Goal: Task Accomplishment & Management: Use online tool/utility

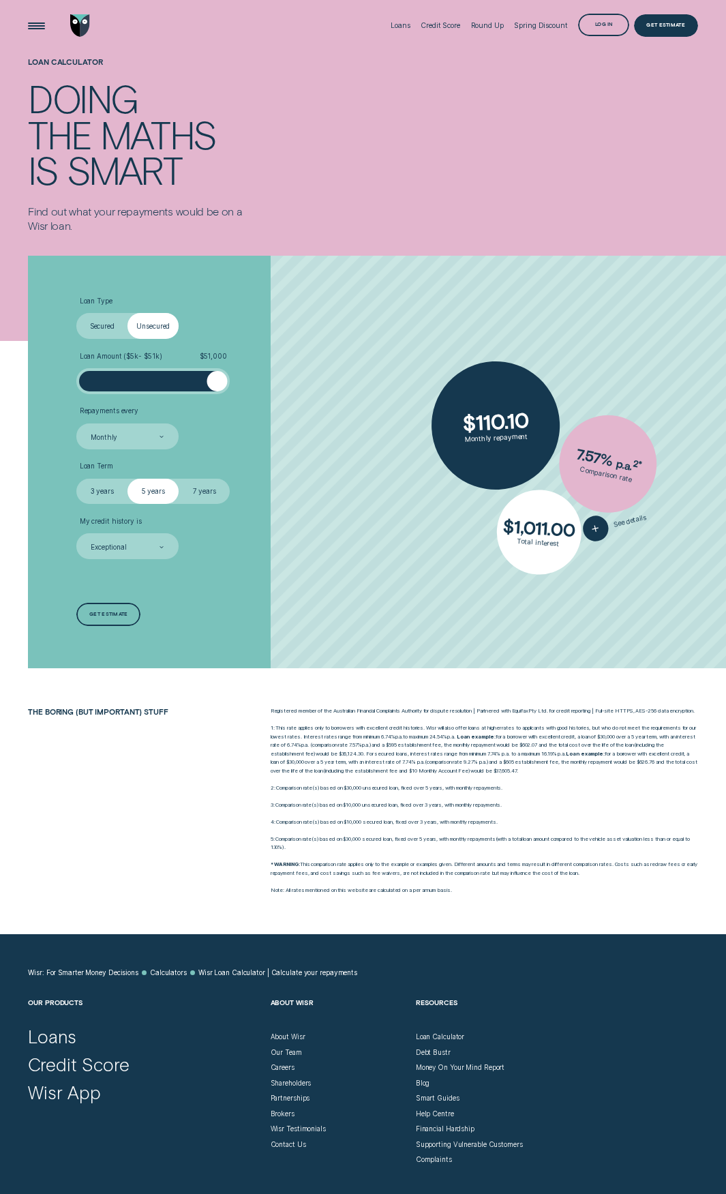
click at [327, 381] on div "Loan Type Select Loan Type Secured Unsecured Loan Amount ( $5k - $51k ) $ 51,00…" at bounding box center [363, 462] width 678 height 412
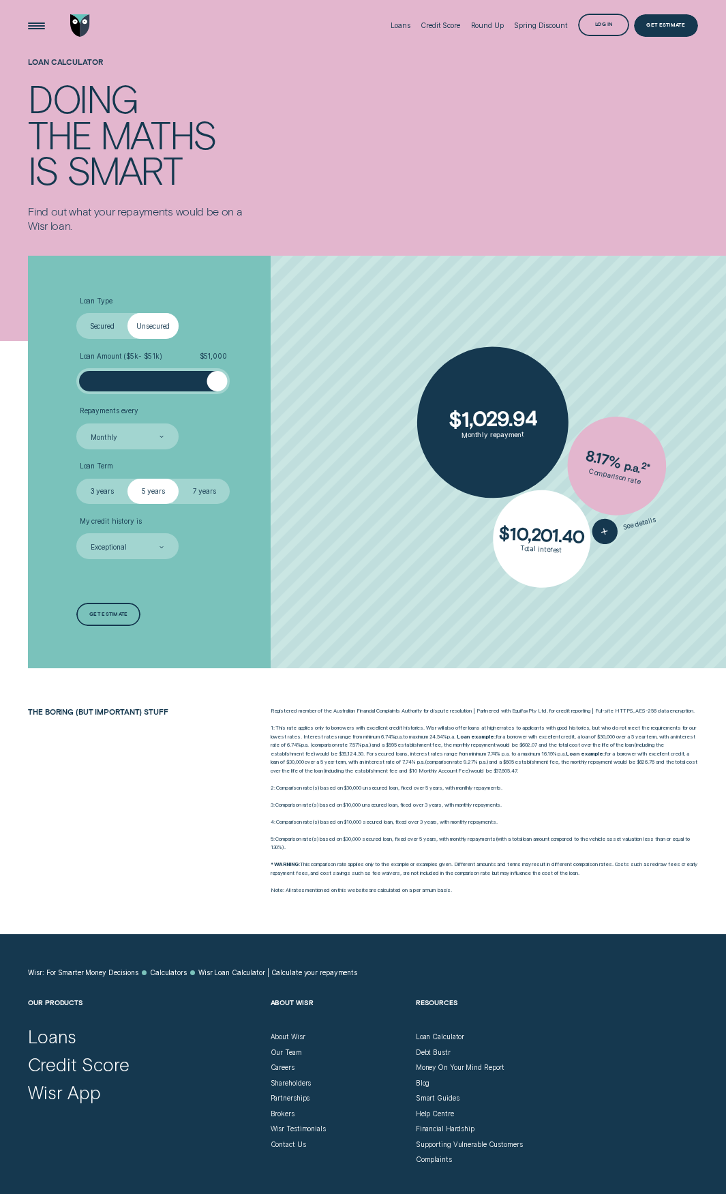
click at [193, 495] on label "7 years" at bounding box center [204, 492] width 51 height 26
click at [179, 479] on input "7 years" at bounding box center [179, 479] width 0 height 0
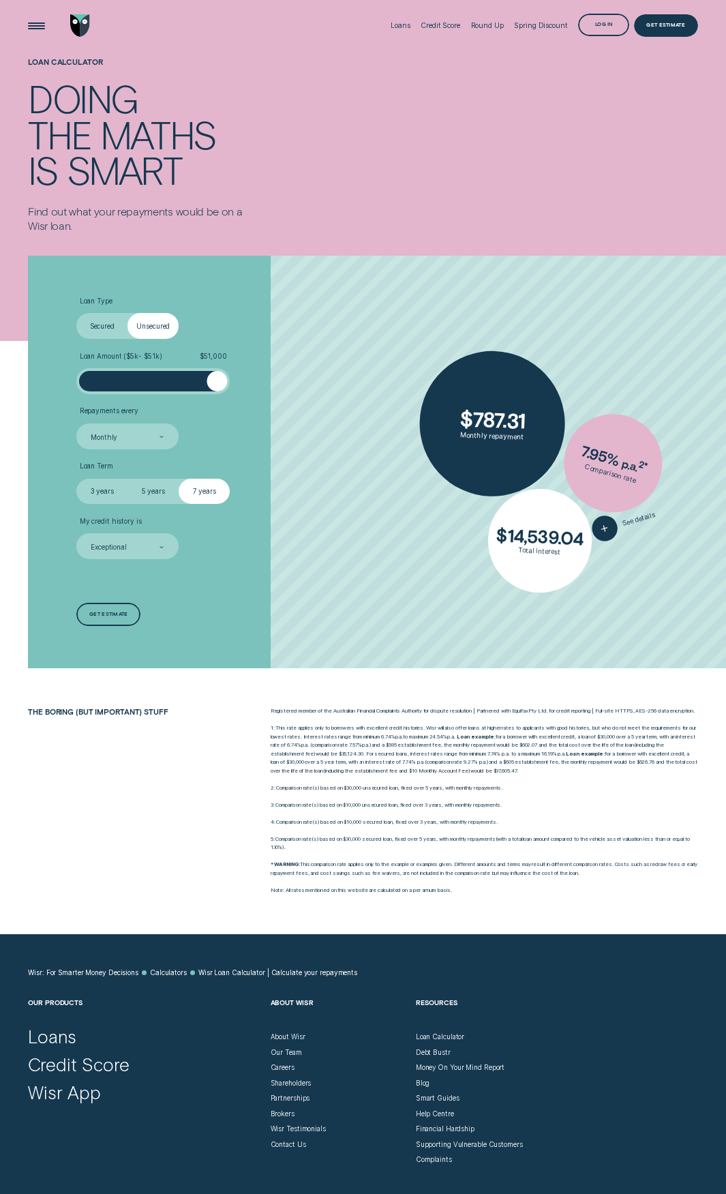
drag, startPoint x: 220, startPoint y: 380, endPoint x: 308, endPoint y: 377, distance: 88.7
click at [308, 377] on li "Loan Amount ( $5k - $51k ) $ 51,000" at bounding box center [193, 373] width 234 height 42
click at [96, 329] on label "Secured" at bounding box center [101, 326] width 51 height 26
click at [76, 313] on input "Secured" at bounding box center [76, 313] width 0 height 0
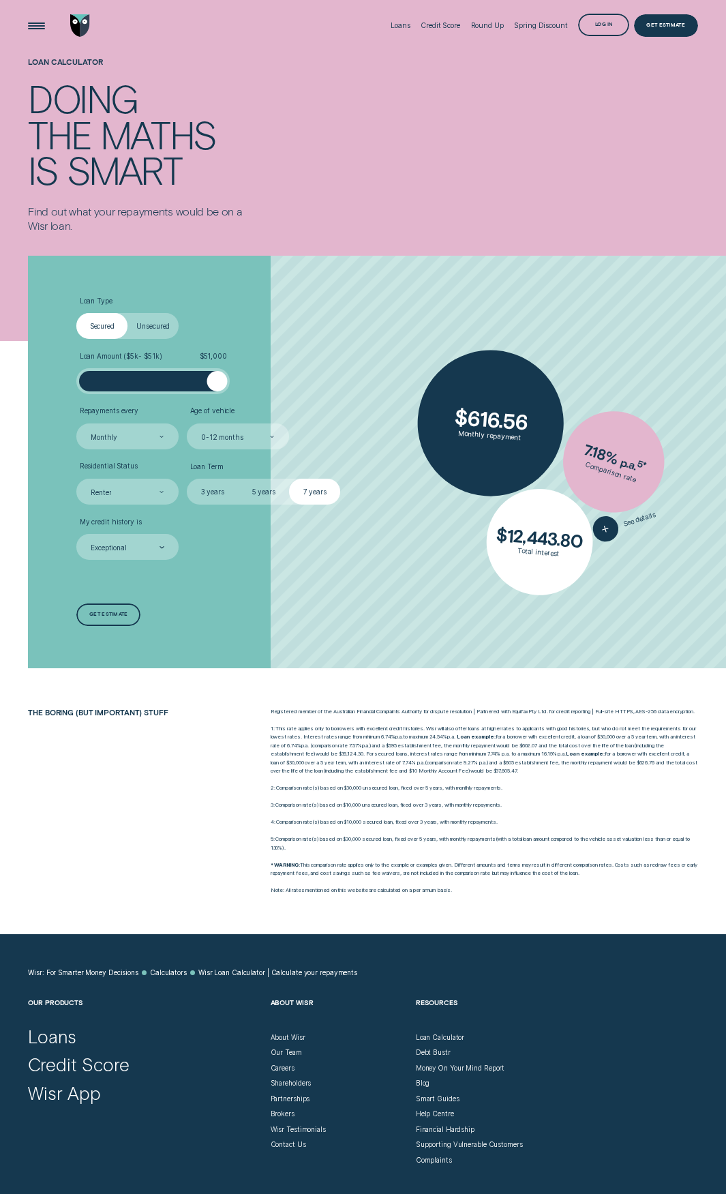
click at [142, 327] on label "Unsecured" at bounding box center [152, 326] width 51 height 26
click at [127, 313] on input "Unsecured" at bounding box center [127, 313] width 0 height 0
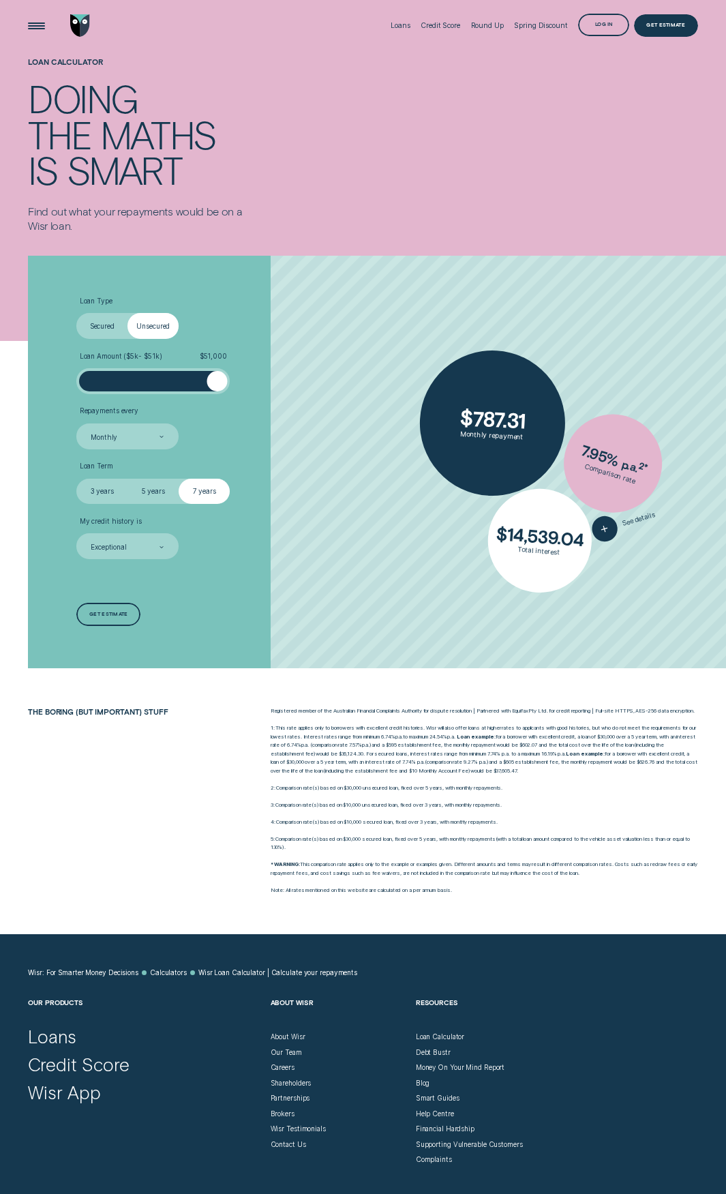
click at [104, 328] on label "Secured" at bounding box center [101, 326] width 51 height 26
click at [76, 313] on input "Secured" at bounding box center [76, 313] width 0 height 0
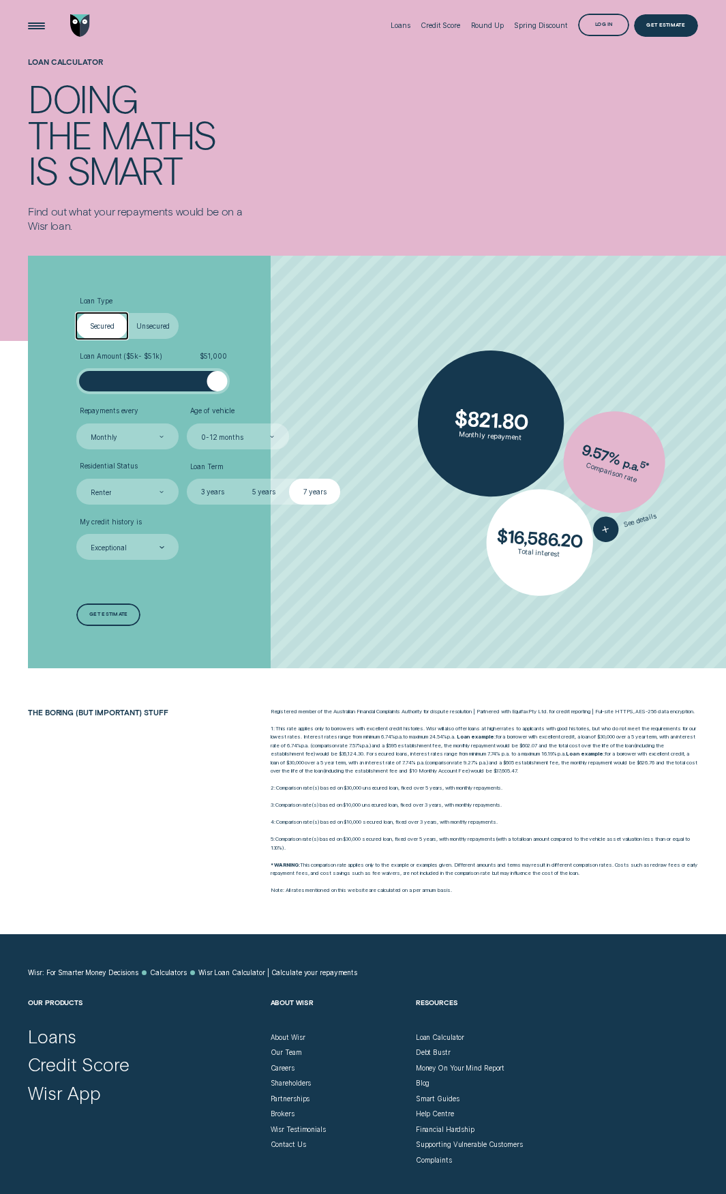
click at [139, 324] on label "Unsecured" at bounding box center [152, 326] width 51 height 26
click at [127, 313] on input "Unsecured" at bounding box center [127, 313] width 0 height 0
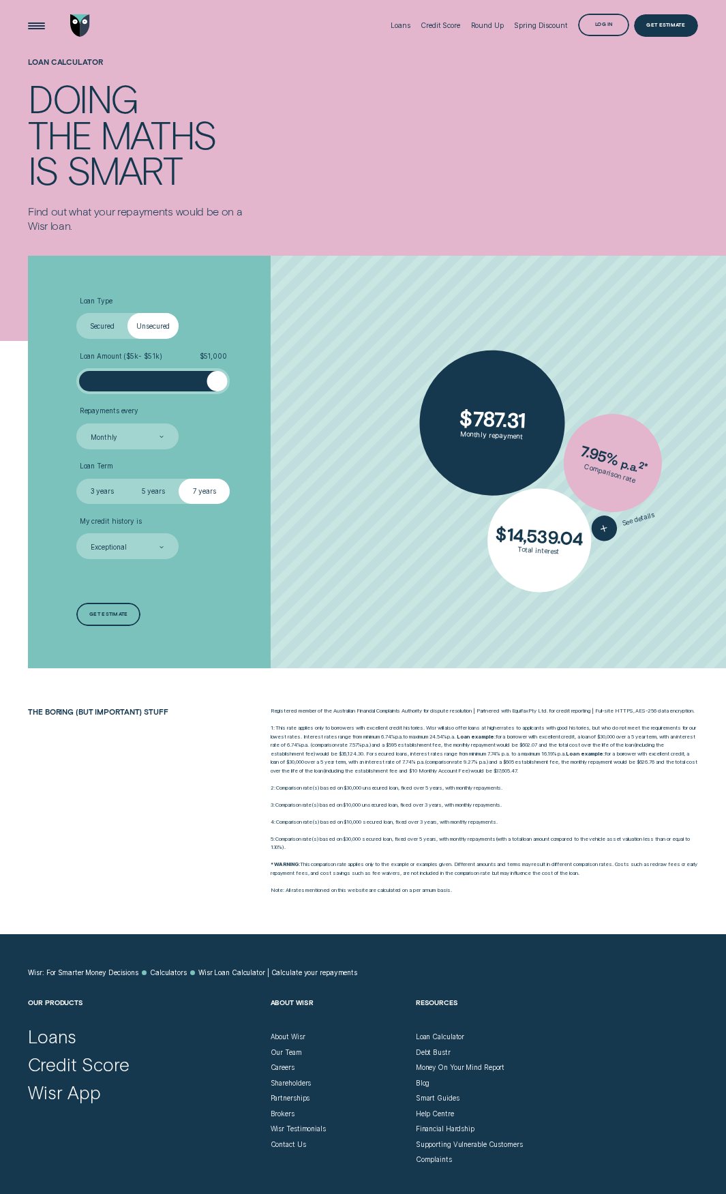
drag, startPoint x: 215, startPoint y: 381, endPoint x: 255, endPoint y: 384, distance: 40.4
click at [255, 384] on li "Loan Amount ( $5k - $51k ) $ 51,000" at bounding box center [193, 373] width 234 height 42
drag, startPoint x: 221, startPoint y: 377, endPoint x: 258, endPoint y: 380, distance: 37.6
click at [258, 380] on li "Loan Amount ( $5k - $51k ) $ 51,000" at bounding box center [193, 373] width 234 height 42
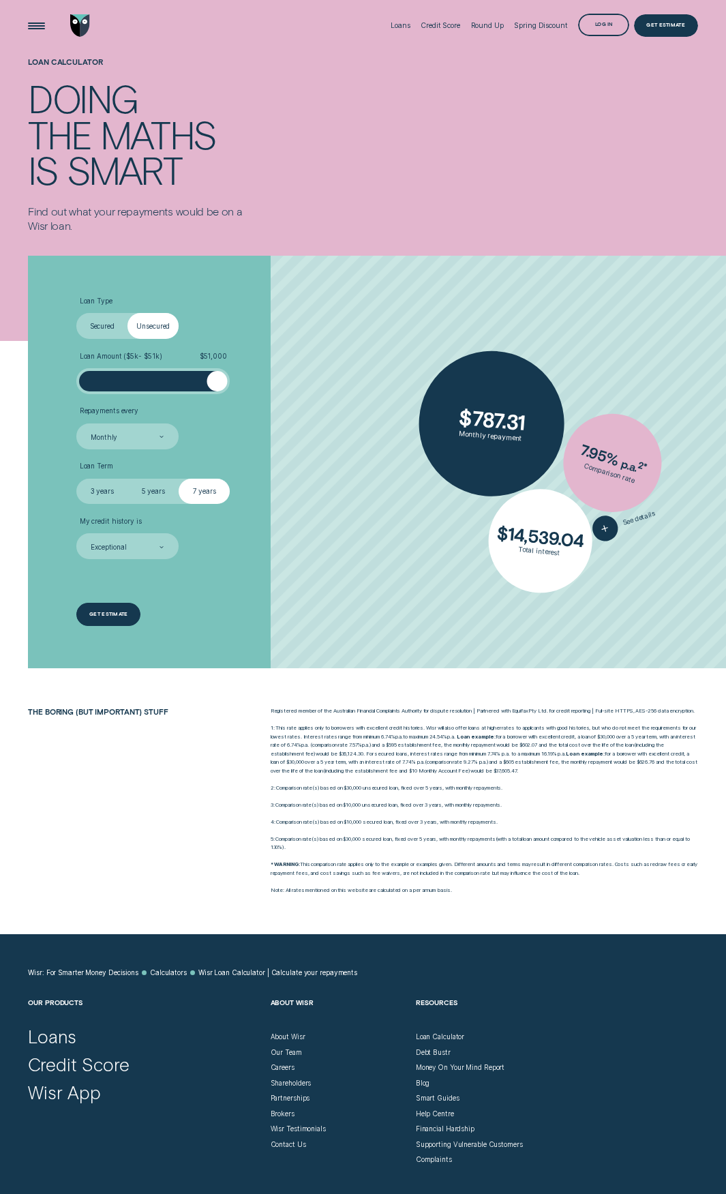
click at [118, 607] on div "Get estimate" at bounding box center [108, 614] width 64 height 23
